Goal: Navigation & Orientation: Find specific page/section

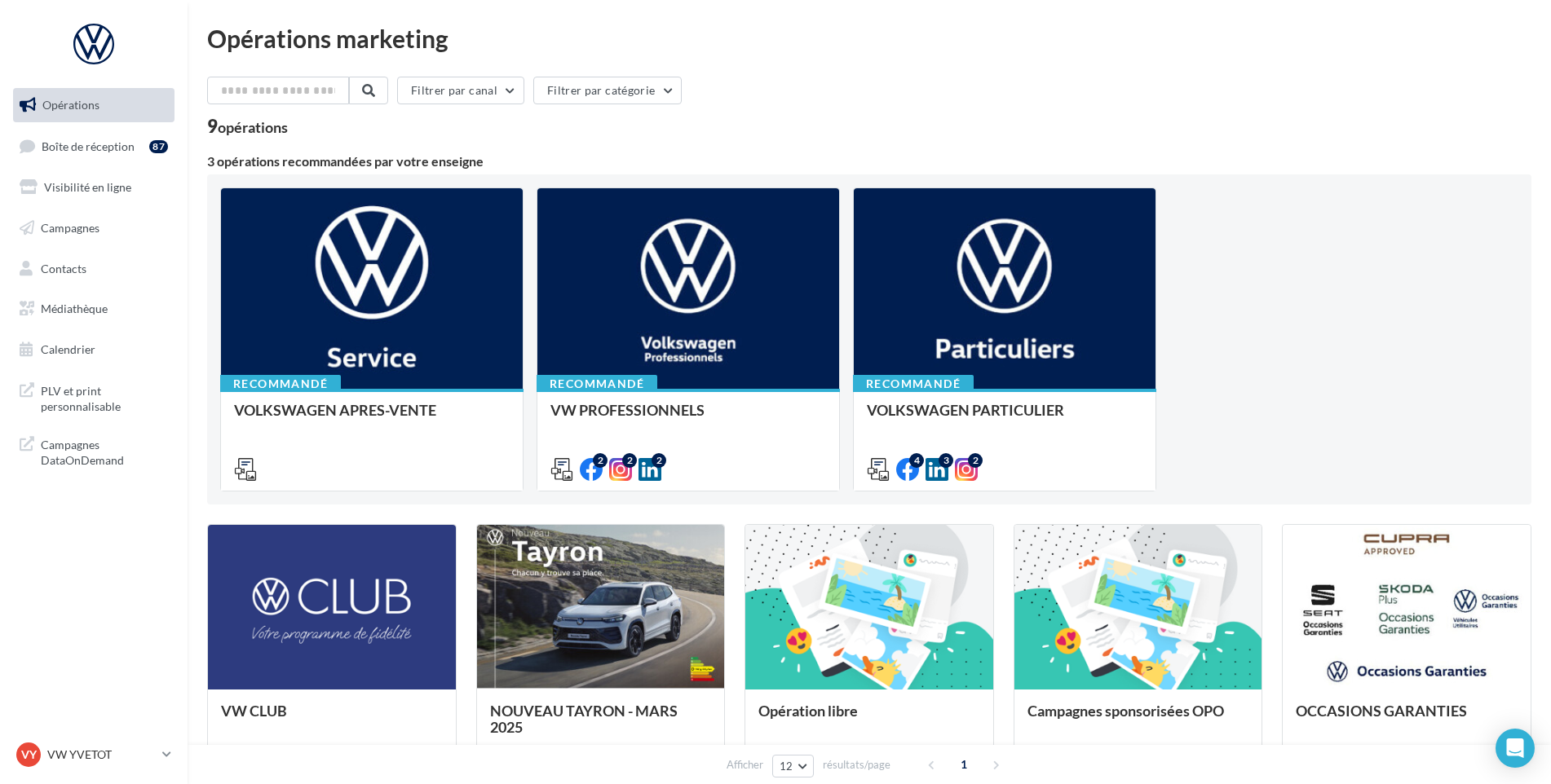
click at [83, 121] on link "Opérations" at bounding box center [94, 105] width 168 height 34
click at [95, 140] on span "Boîte de réception" at bounding box center [88, 146] width 93 height 14
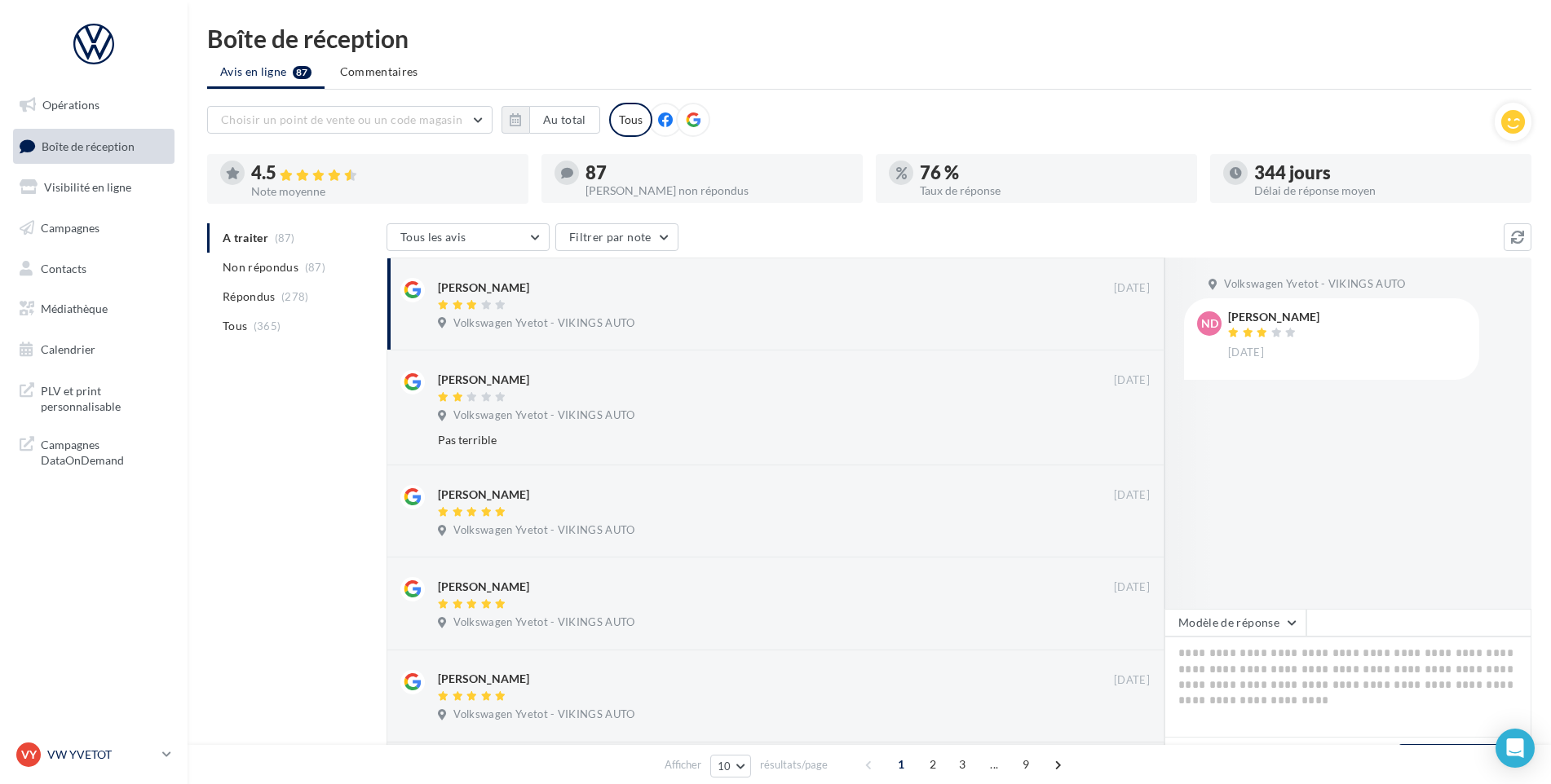
drag, startPoint x: 99, startPoint y: 731, endPoint x: 96, endPoint y: 747, distance: 16.3
click at [99, 735] on nav "Opérations Boîte de réception Visibilité en ligne Campagnes Contacts Médiathèqu…" at bounding box center [94, 392] width 187 height 784
click at [96, 747] on p "VW YVETOT" at bounding box center [101, 755] width 109 height 16
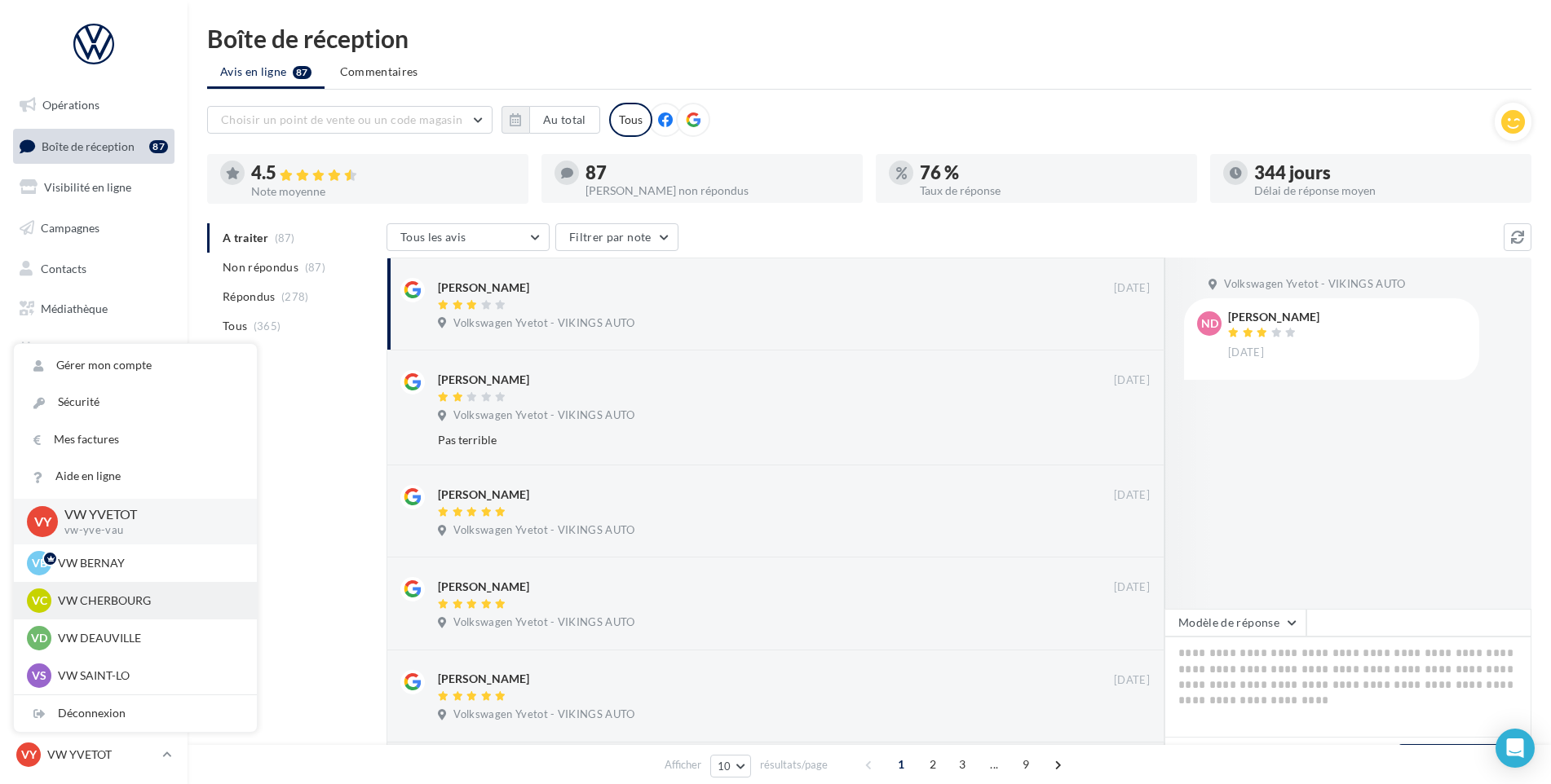
click at [121, 610] on div "VC VW CHERBOURG vw-tour-vau" at bounding box center [134, 601] width 217 height 25
